Goal: Transaction & Acquisition: Purchase product/service

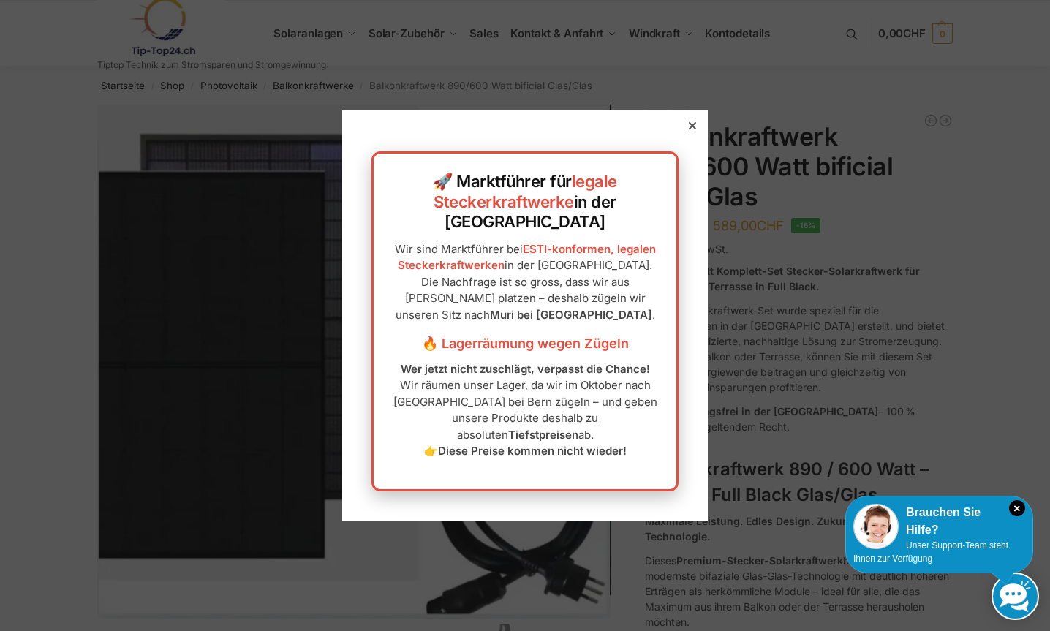
click at [690, 129] on icon at bounding box center [691, 125] width 7 height 7
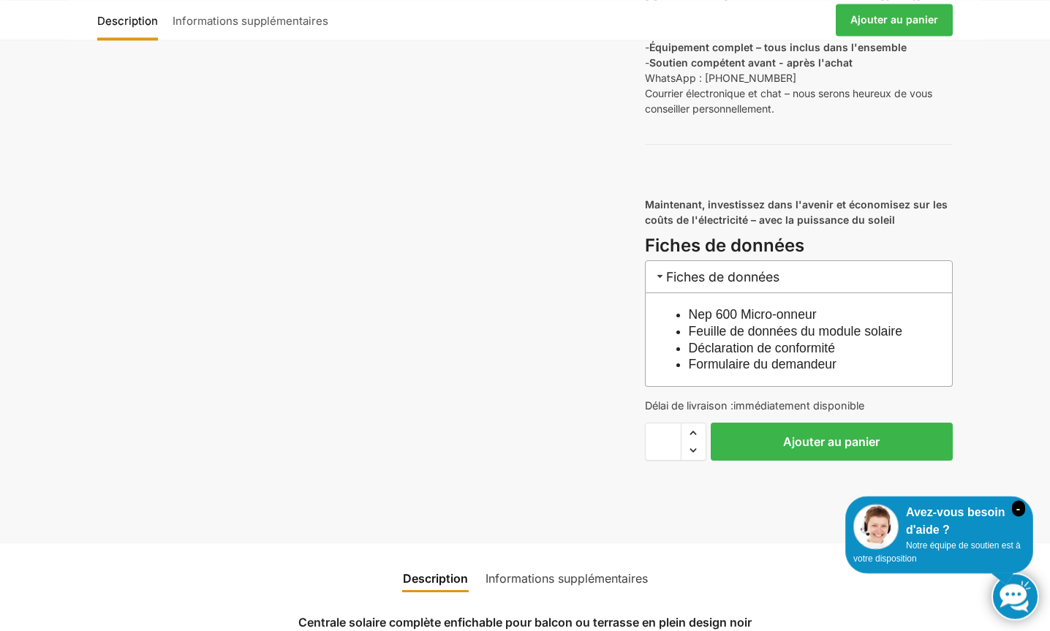
scroll to position [1491, 0]
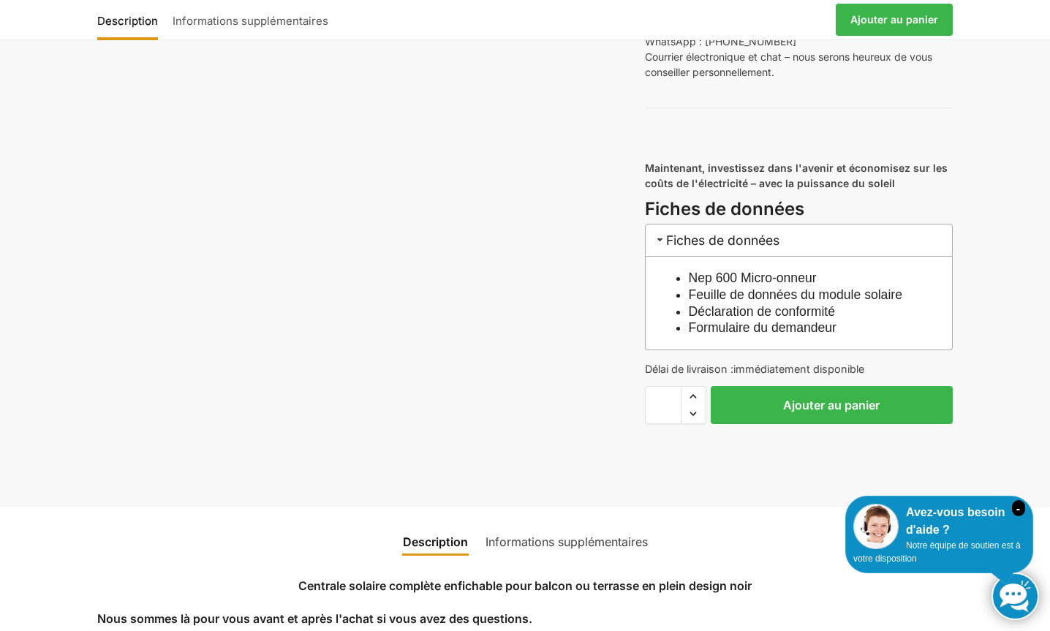
click at [776, 335] on link "Formulaire du demandeur" at bounding box center [762, 327] width 148 height 15
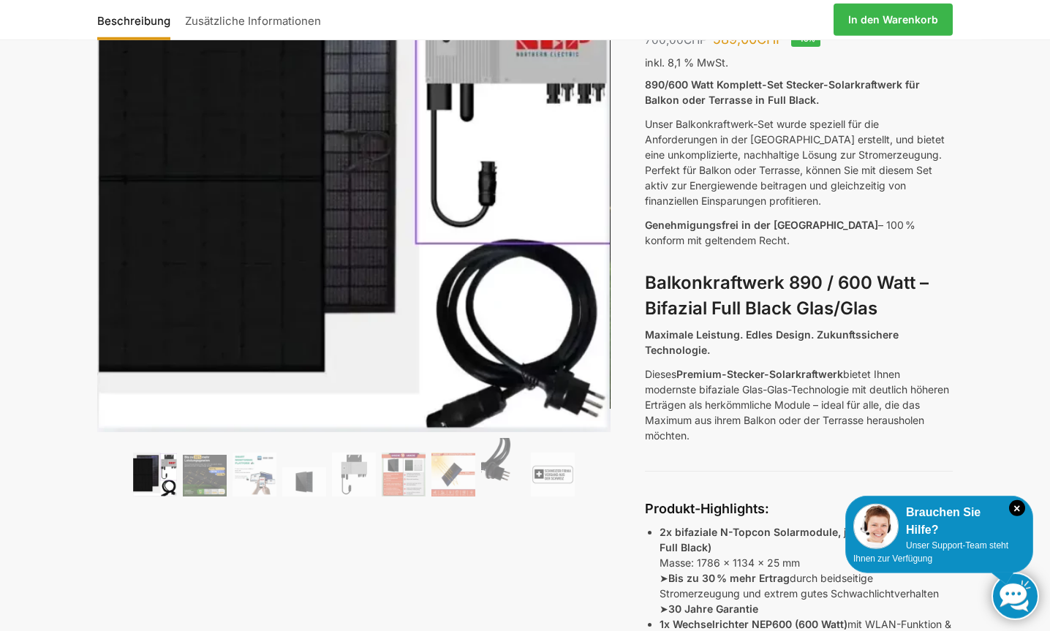
scroll to position [224, 0]
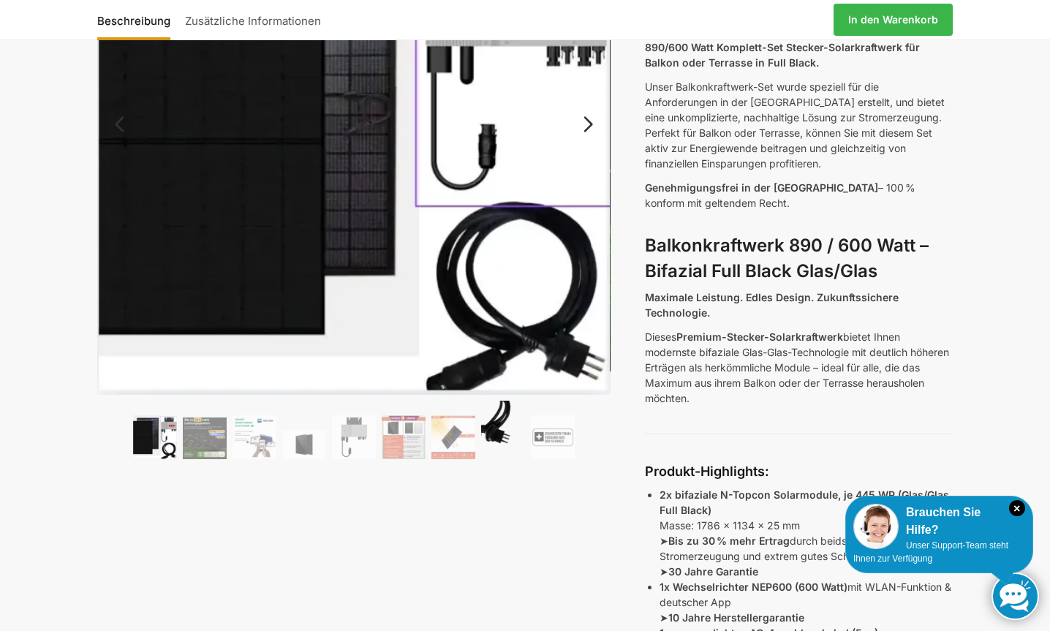
click at [494, 436] on img at bounding box center [503, 430] width 44 height 58
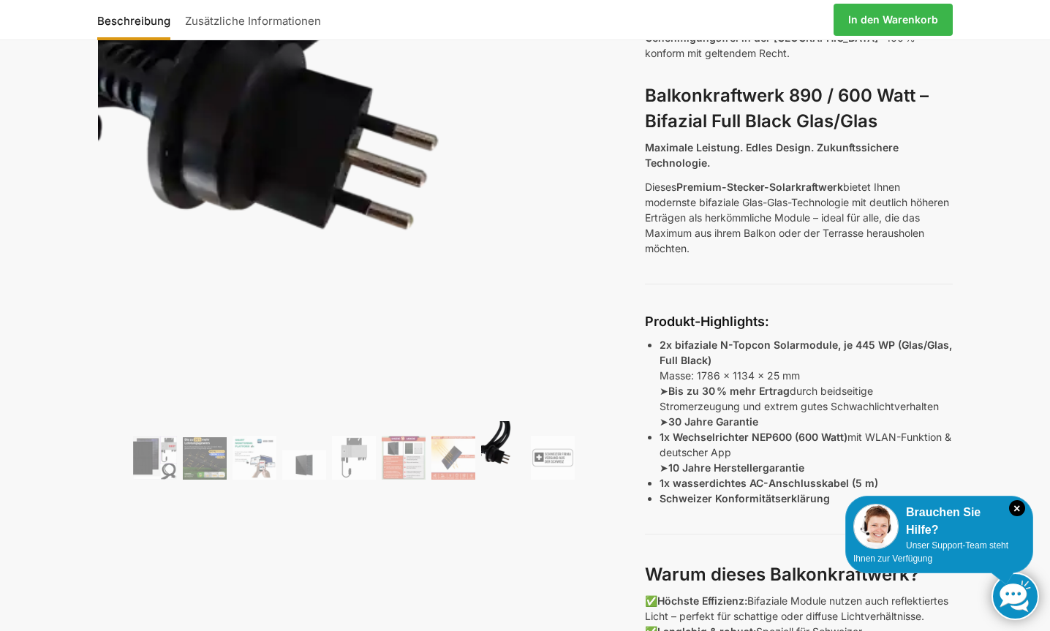
scroll to position [373, 0]
click at [158, 466] on img at bounding box center [155, 458] width 44 height 44
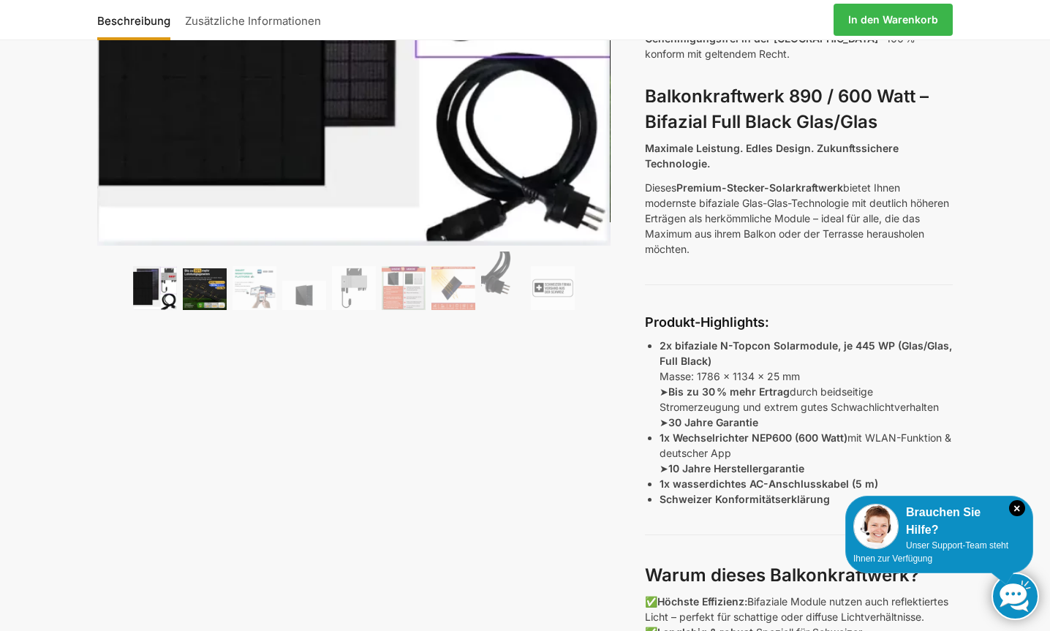
click at [208, 300] on img at bounding box center [205, 289] width 44 height 42
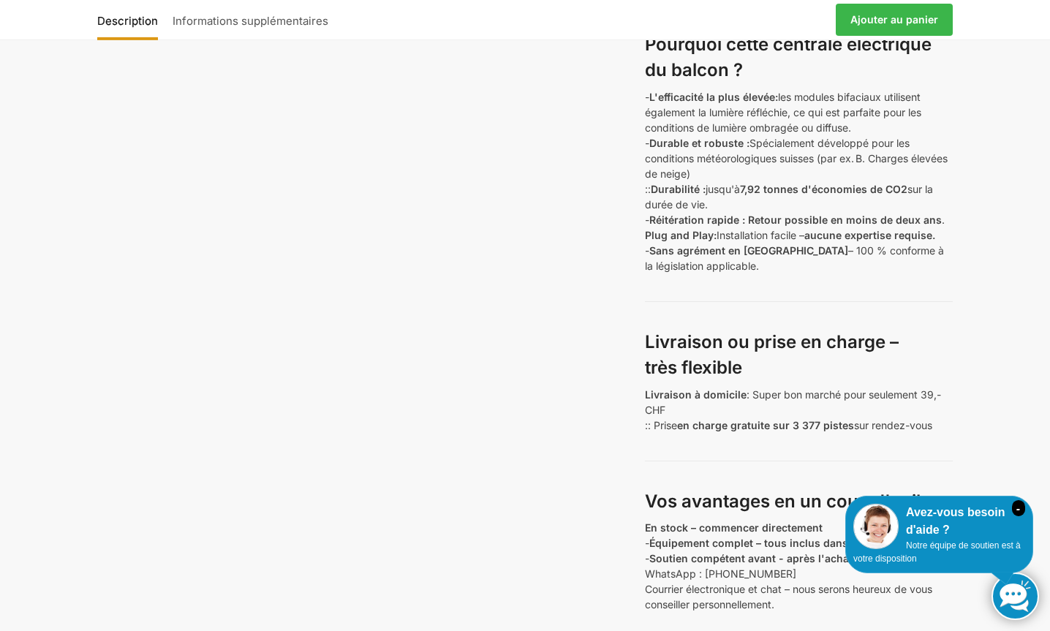
scroll to position [969, 0]
